Goal: Unclear: Browse casually

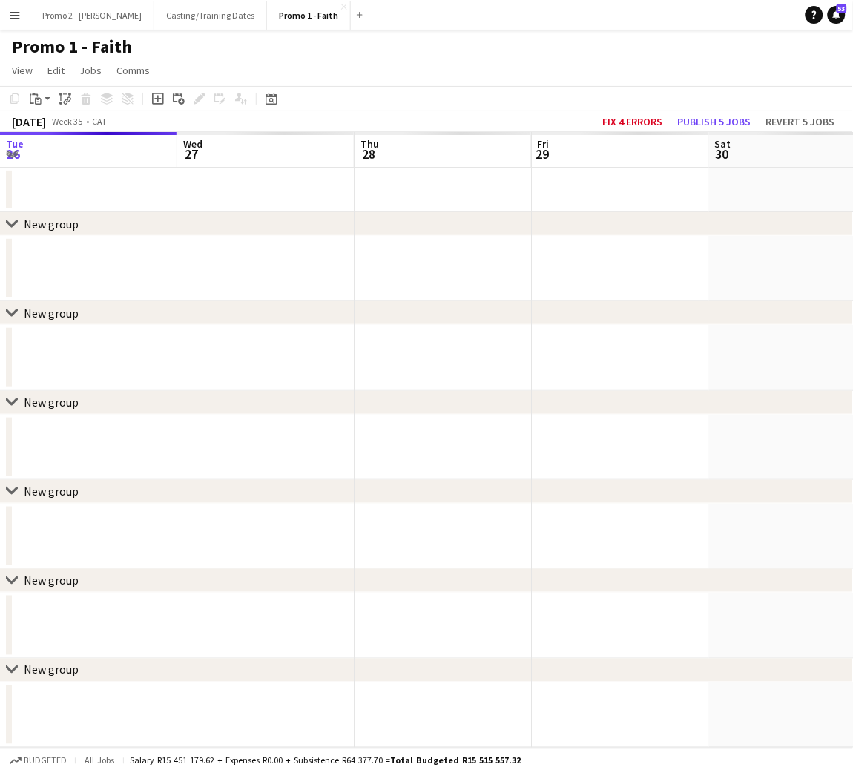
scroll to position [0, 491]
